Goal: Task Accomplishment & Management: Manage account settings

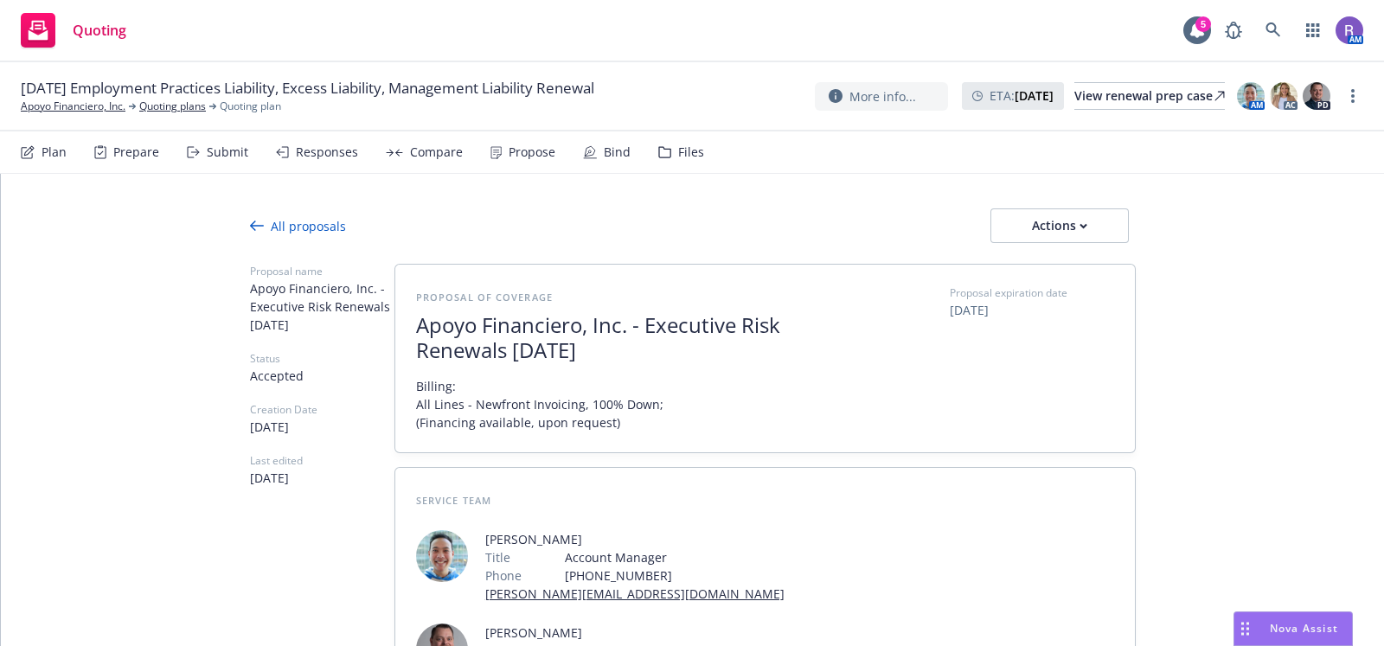
click at [617, 155] on div "Bind" at bounding box center [617, 152] width 27 height 14
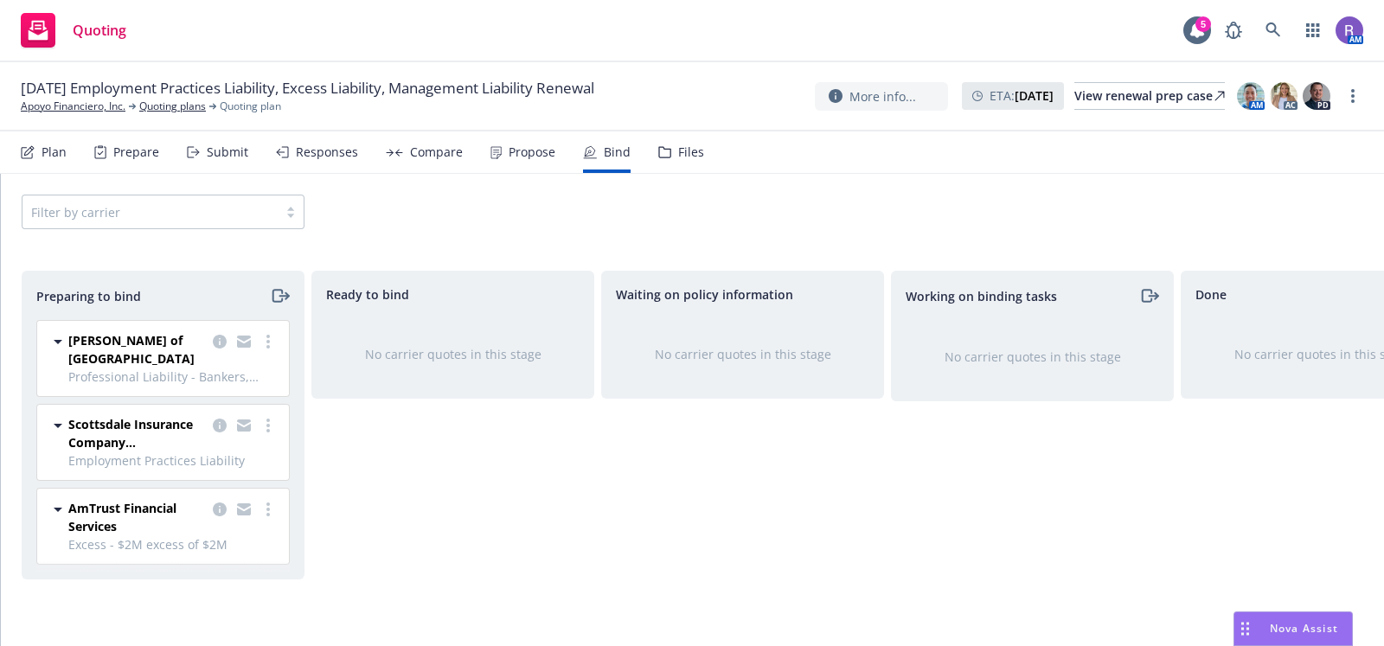
click at [676, 522] on div "Waiting on policy information No carrier quotes in this stage" at bounding box center [742, 440] width 283 height 339
click at [683, 555] on div "Waiting on policy information No carrier quotes in this stage" at bounding box center [742, 440] width 283 height 339
click at [1284, 34] on link at bounding box center [1273, 30] width 35 height 35
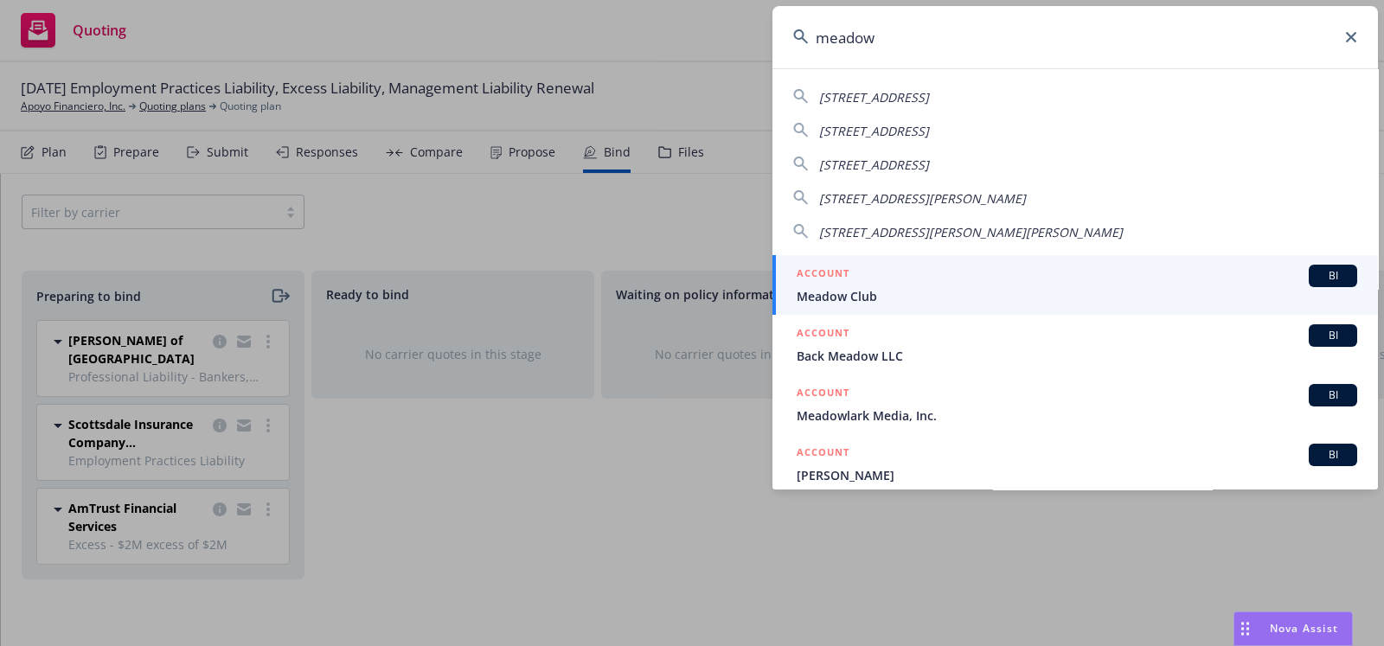
type input "meadow"
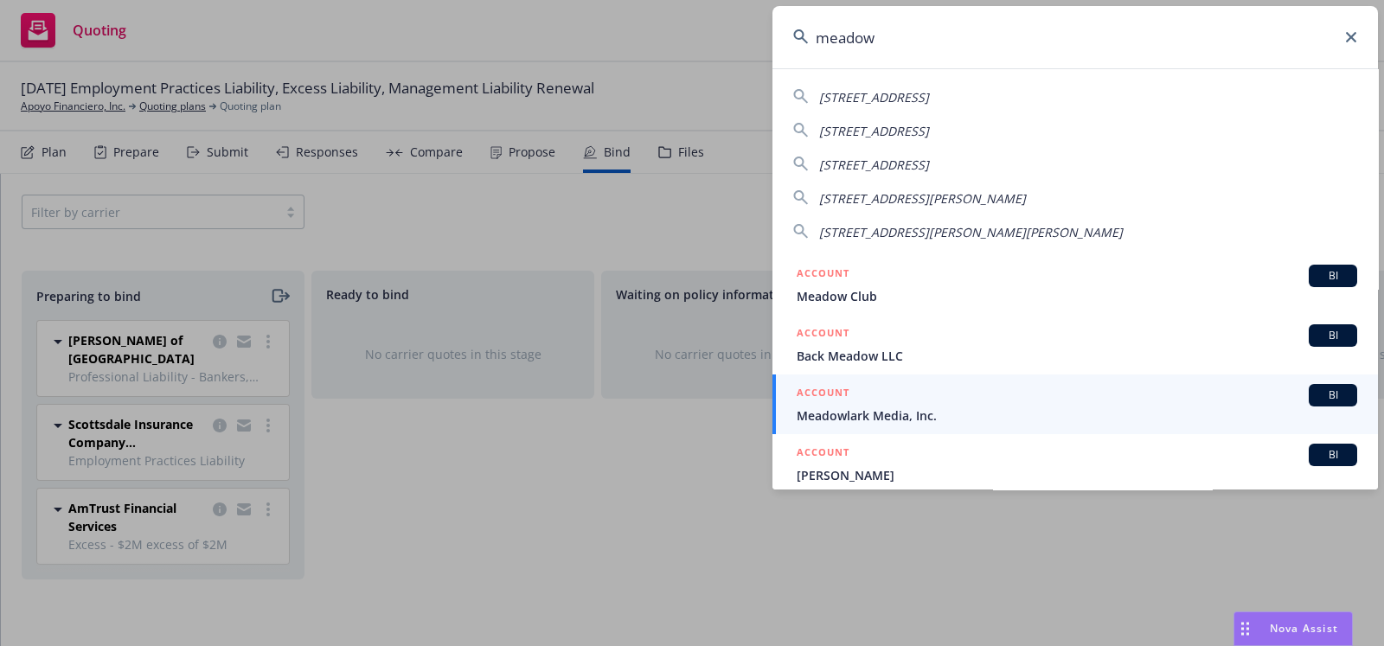
click at [955, 415] on span "Meadowlark Media, Inc." at bounding box center [1077, 416] width 560 height 18
